Goal: Task Accomplishment & Management: Manage account settings

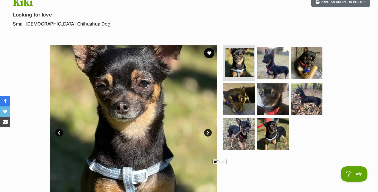
click at [208, 131] on link "Next" at bounding box center [208, 133] width 8 height 8
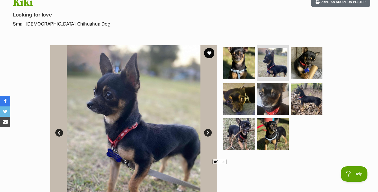
click at [208, 131] on link "Next" at bounding box center [208, 133] width 8 height 8
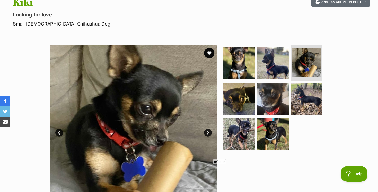
click at [208, 131] on link "Next" at bounding box center [208, 133] width 8 height 8
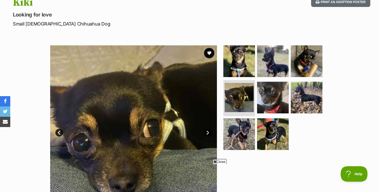
click at [208, 131] on link "Next" at bounding box center [208, 133] width 8 height 8
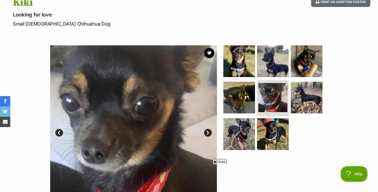
click at [208, 131] on link "Next" at bounding box center [208, 133] width 8 height 8
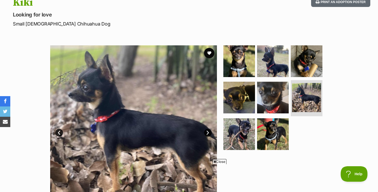
click at [208, 131] on link "Next" at bounding box center [208, 133] width 8 height 8
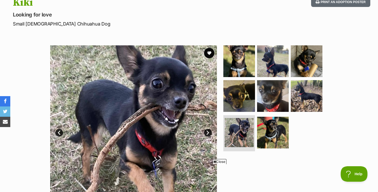
click at [208, 131] on link "Next" at bounding box center [208, 133] width 8 height 8
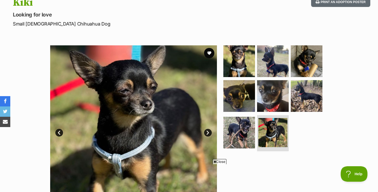
click at [208, 131] on link "Next" at bounding box center [208, 133] width 8 height 8
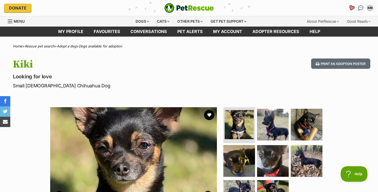
click at [352, 6] on icon "Favourites" at bounding box center [351, 8] width 6 height 6
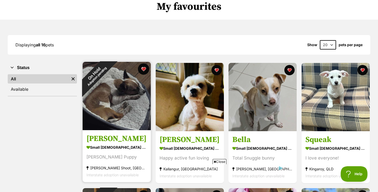
click at [144, 68] on button "favourite" at bounding box center [143, 68] width 11 height 11
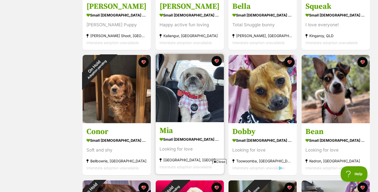
scroll to position [176, 0]
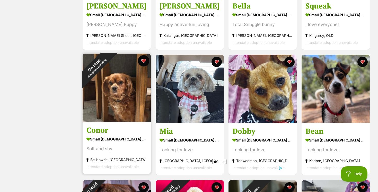
click at [143, 60] on button "favourite" at bounding box center [143, 60] width 11 height 11
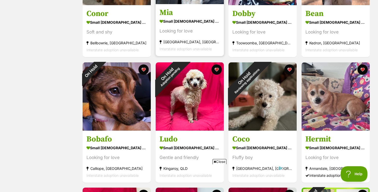
scroll to position [294, 0]
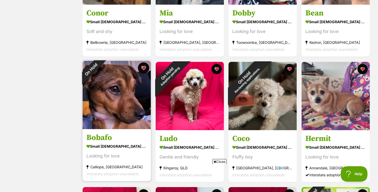
click at [143, 66] on button "favourite" at bounding box center [143, 67] width 11 height 11
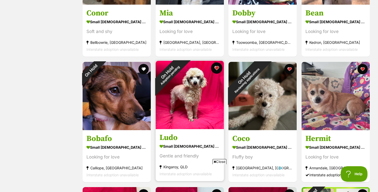
click at [217, 67] on button "favourite" at bounding box center [216, 67] width 11 height 11
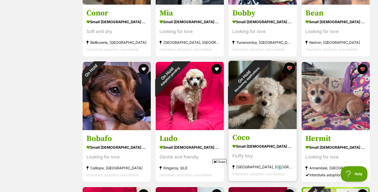
click at [290, 67] on button "favourite" at bounding box center [289, 67] width 11 height 11
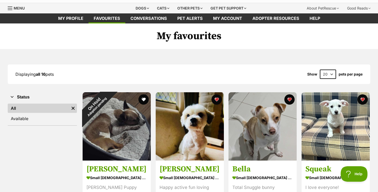
scroll to position [0, 0]
